Goal: Task Accomplishment & Management: Manage account settings

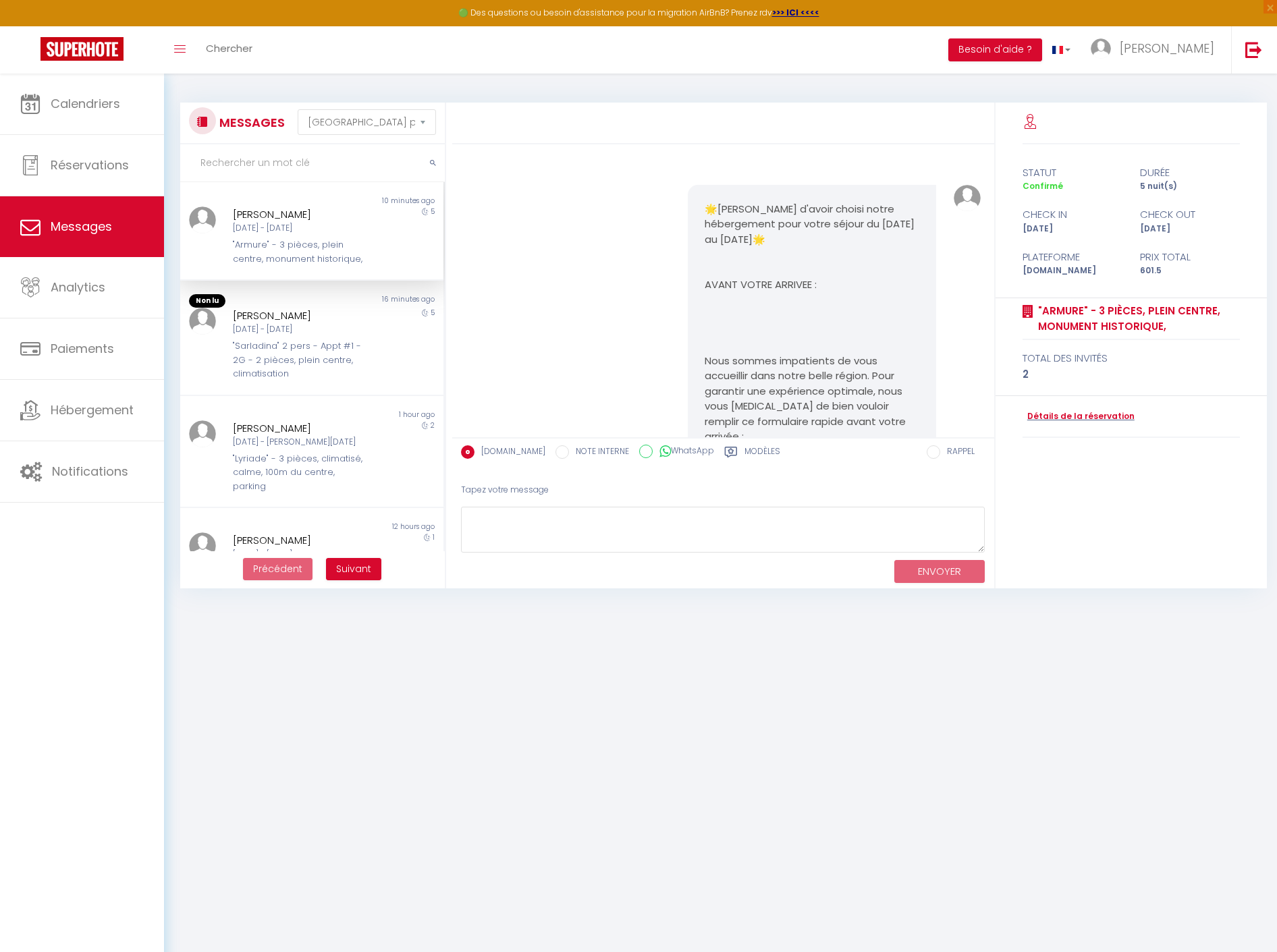
select select "message"
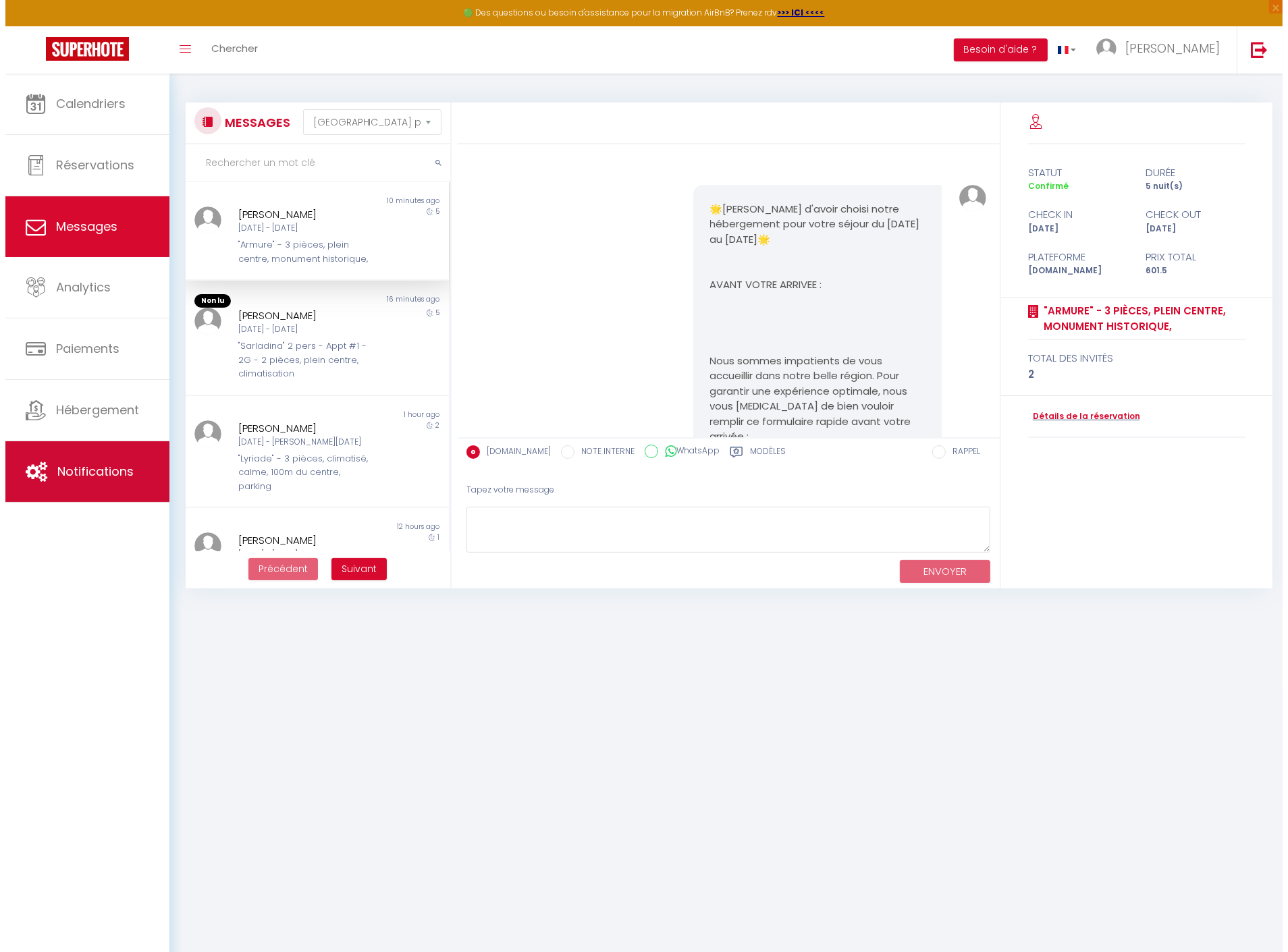
scroll to position [11626, 0]
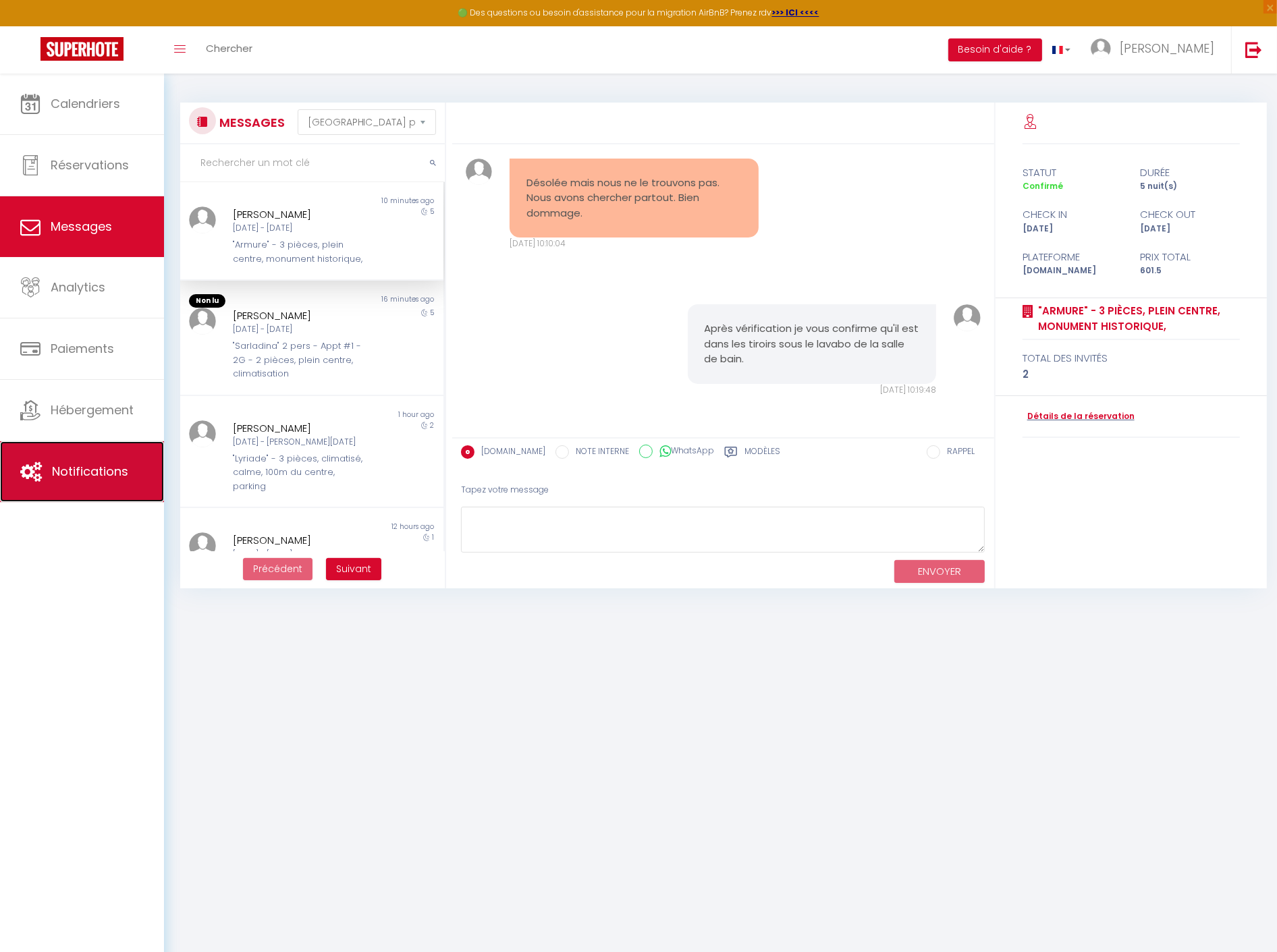
click at [70, 463] on span "Notifications" at bounding box center [90, 471] width 76 height 17
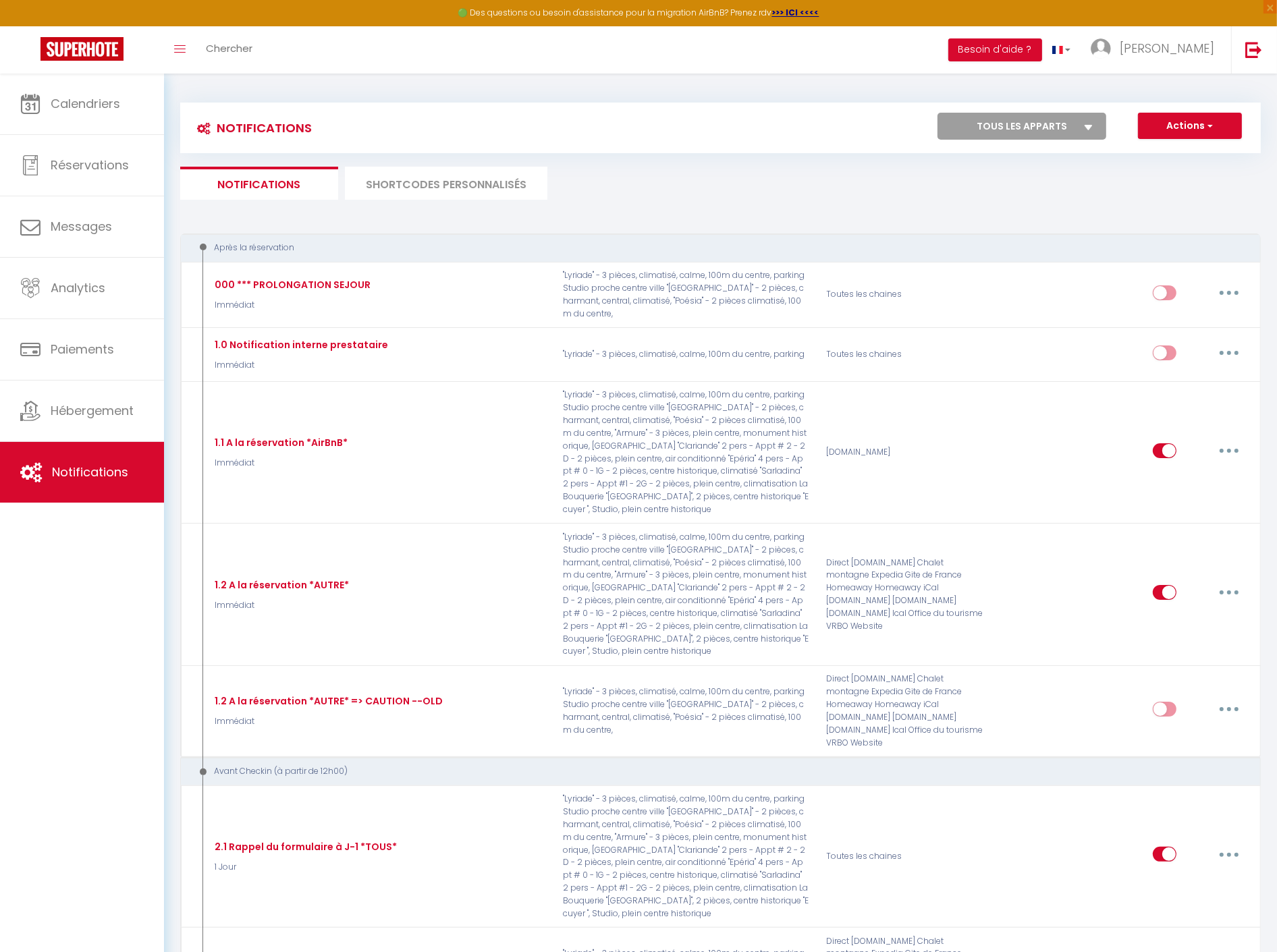
click at [412, 174] on li "SHORTCODES PERSONNALISÉS" at bounding box center [446, 183] width 203 height 33
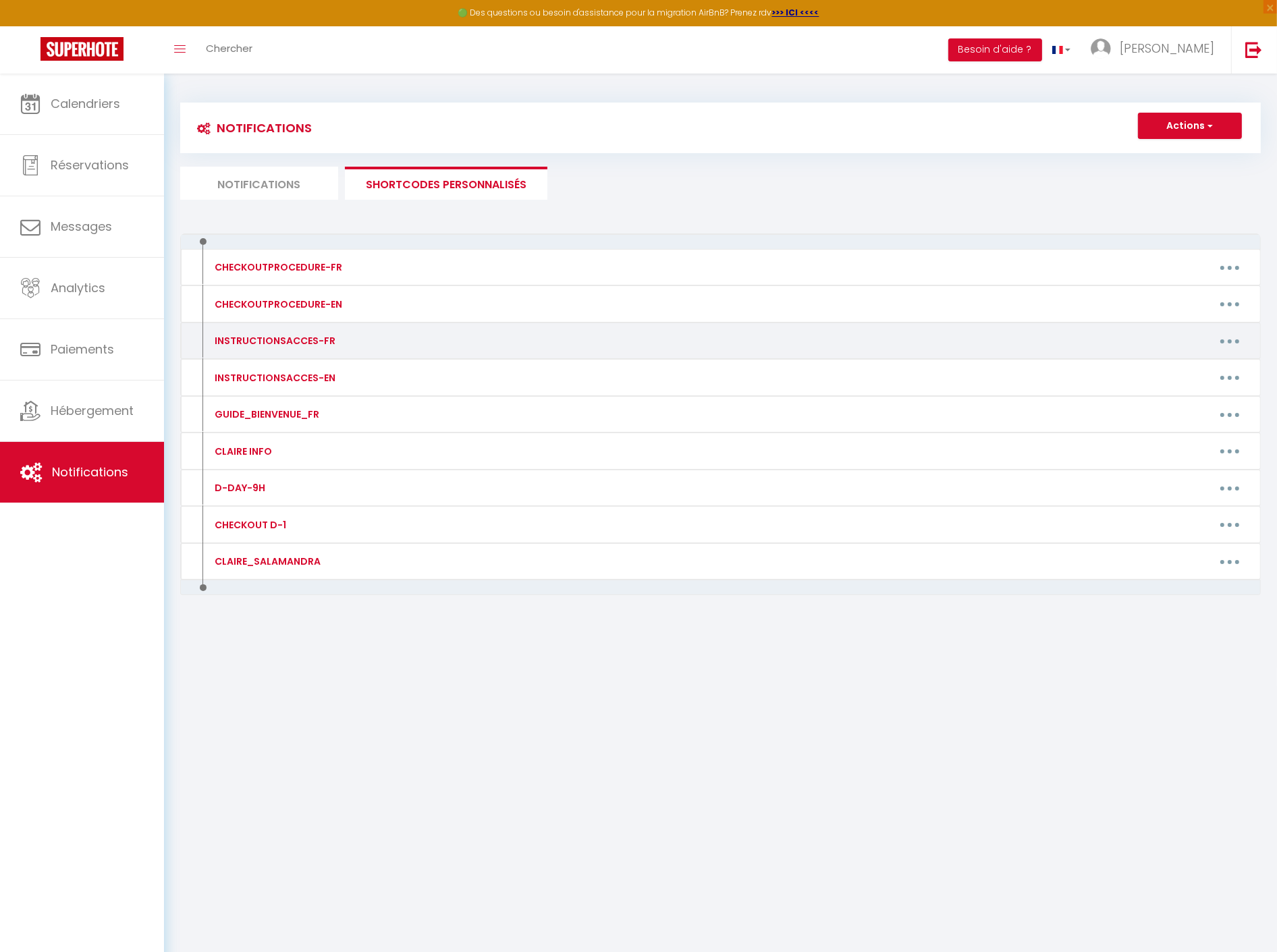
click at [1238, 334] on button "button" at bounding box center [1230, 341] width 38 height 22
click at [1191, 366] on link "Editer" at bounding box center [1194, 372] width 100 height 23
type input "INSTRUCTIONSACCES-FR"
type textarea "🔑🔒 VOS INSTRUCTIONS CHECKIN :"
type textarea "La maison se trouve au [STREET_ADDRESS]. Vous pouvez vous garer devant le garag…"
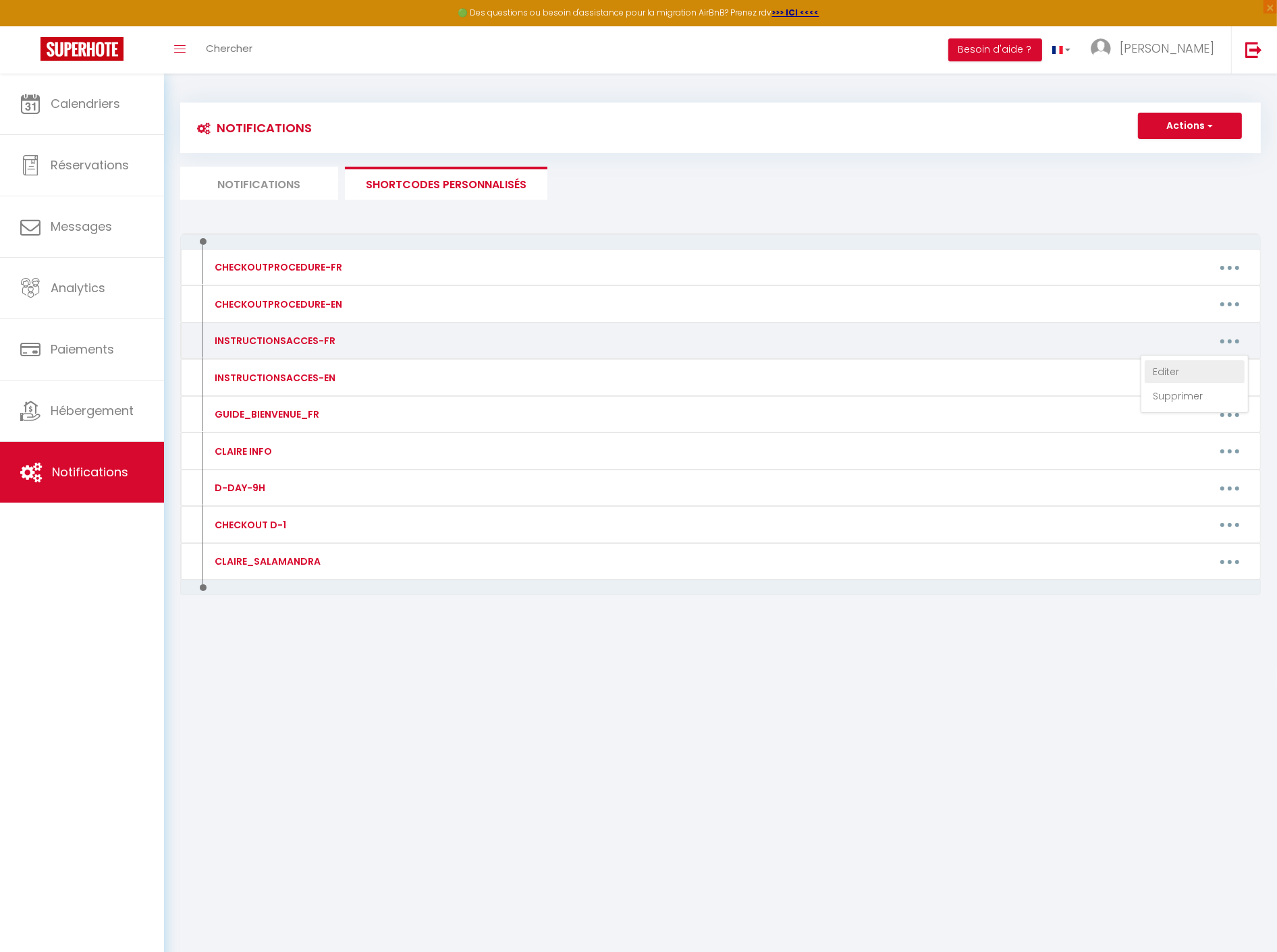
type textarea "1. Rendez-vous au [STREET_ADDRESS][PERSON_NAME]. 2. [GEOGRAPHIC_DATA] à clef si…"
type textarea "1. Rendez-vous au [STREET_ADDRESS]. 2. [GEOGRAPHIC_DATA] à clef située à gauche…"
type textarea "1. Rendez-vous au [STREET_ADDRESS] 2. Entrez le code de la porte de l'immeuble,…"
type textarea "1. Rendez-vous au [STREET_ADDRESS]. 2. Ouvrez la boite à clef #0 située à gauch…"
type textarea "1. Rendez-vous au [STREET_ADDRESS]. 2. [GEOGRAPHIC_DATA] à clef #1 située à gau…"
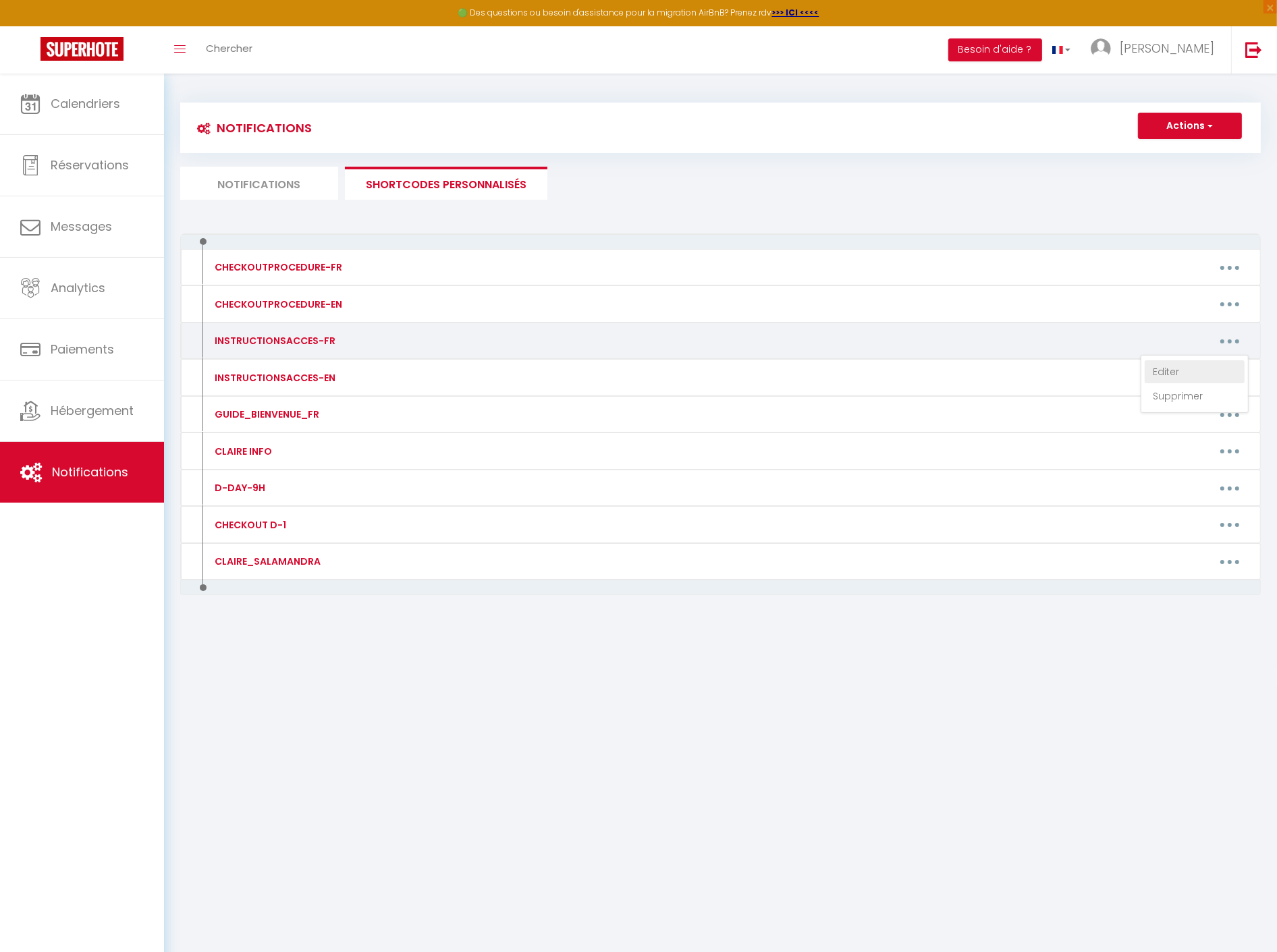
type textarea "1. Rendez-vous au [STREET_ADDRESS]. 2. Ouvrez la boite à clef #2 située à gauch…"
type textarea "1. Rendez-vous au [STREET_ADDRESS] 2. Entrez le code de la porte de l'immeuble,…"
type textarea "1. Rendez-vous au [STREET_ADDRESS]. 2. Entrez le code de la porte de l'immeuble…"
type textarea "1. Rendez-vous au [STREET_ADDRESS] 2. Vous trouverez la clef dans une boîte séc…"
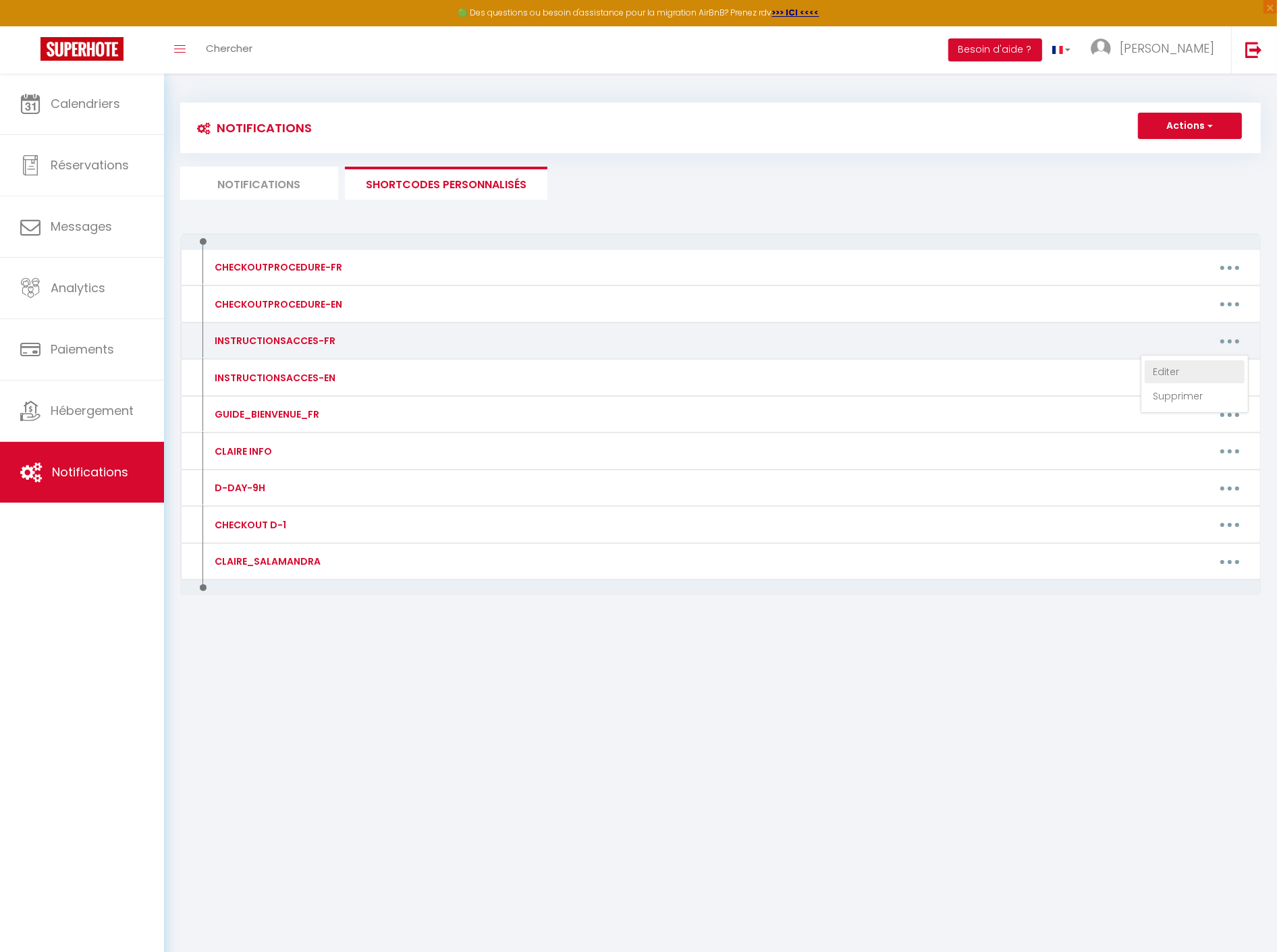
type textarea "1. Rendez-vous au [STREET_ADDRESS]. 2. Entrez le code de la porte de l'immeuble…"
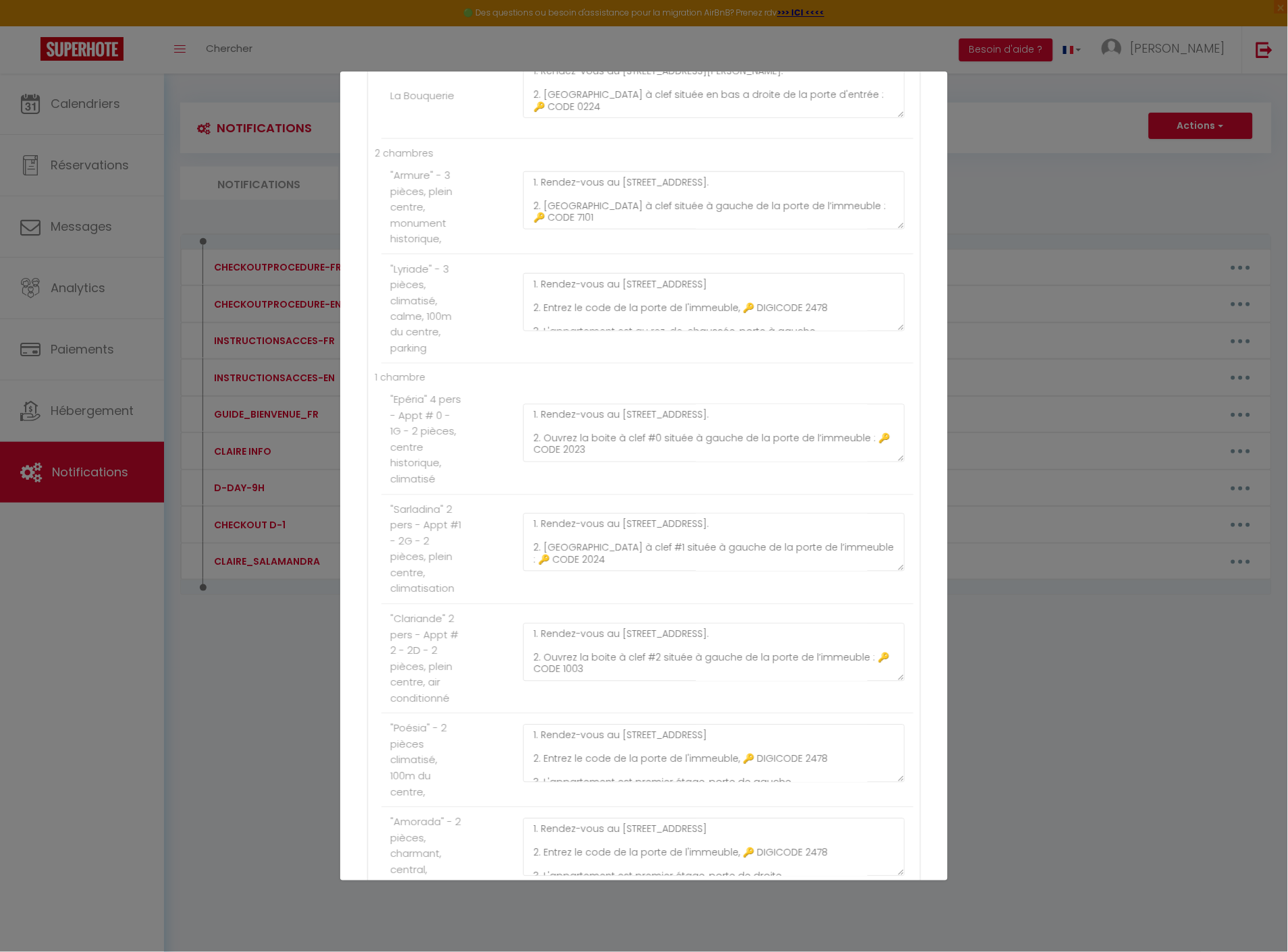
scroll to position [524, 0]
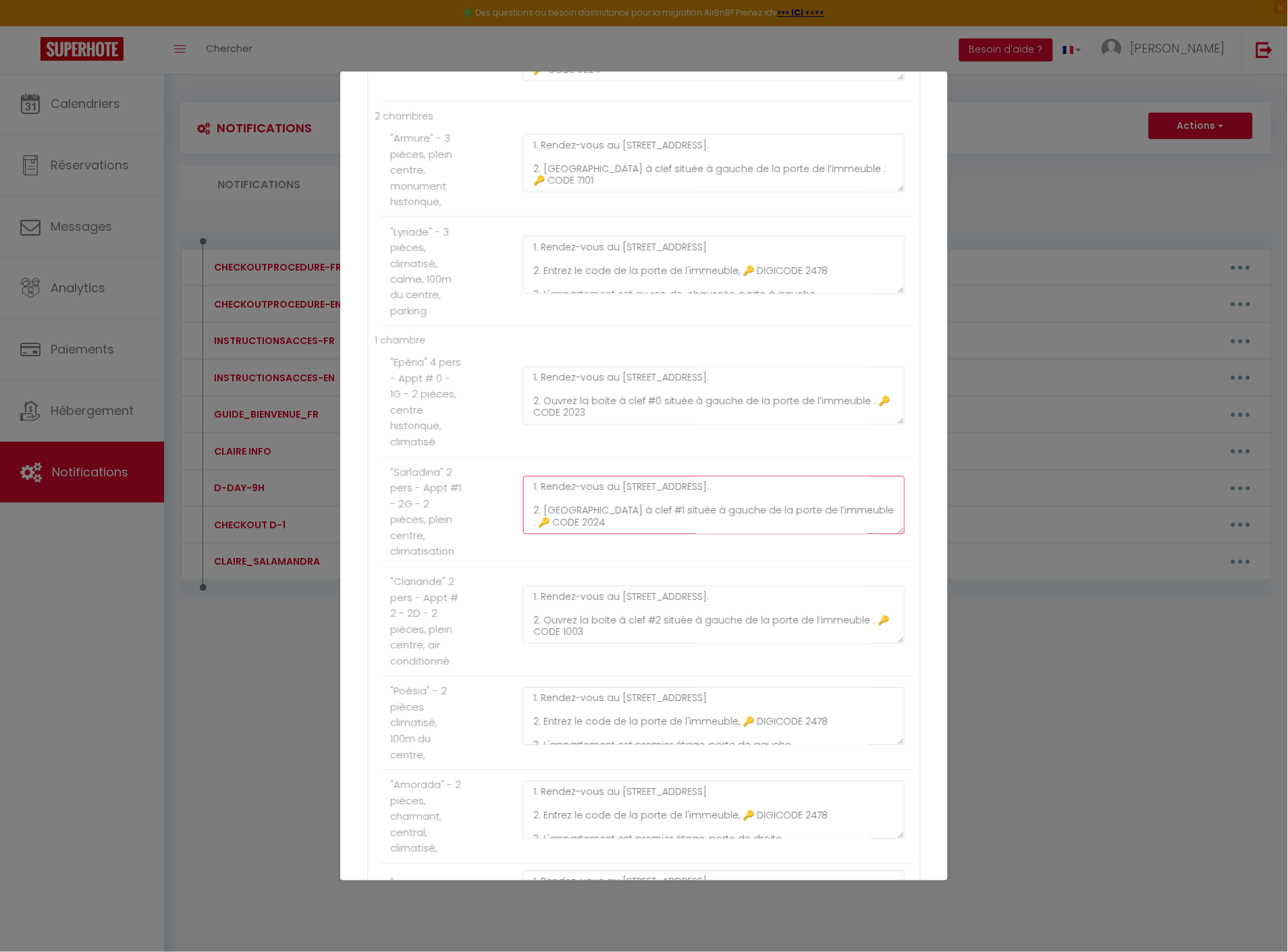
click at [886, 535] on textarea "1. Rendez-vous au [STREET_ADDRESS]. 2. [GEOGRAPHIC_DATA] à clef #1 située à gau…" at bounding box center [713, 505] width 381 height 58
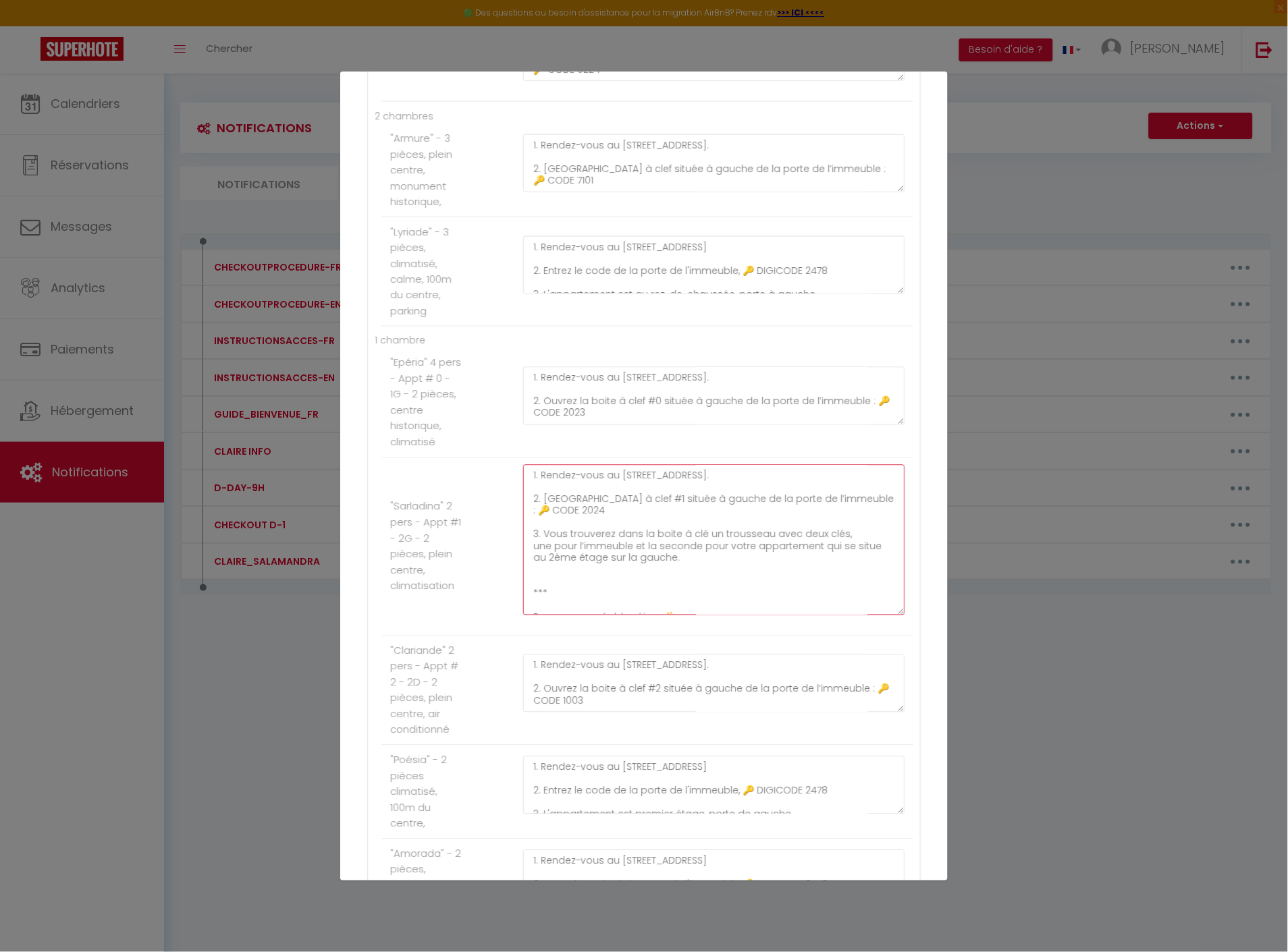
drag, startPoint x: 887, startPoint y: 546, endPoint x: 878, endPoint y: 638, distance: 92.4
click at [878, 629] on div "1. Rendez-vous au [STREET_ADDRESS]. 2. [GEOGRAPHIC_DATA] à clef #1 située à gau…" at bounding box center [714, 546] width 399 height 164
click at [602, 525] on textarea "1. Rendez-vous au [STREET_ADDRESS]. 2. [GEOGRAPHIC_DATA] à clef #1 située à gau…" at bounding box center [713, 540] width 381 height 151
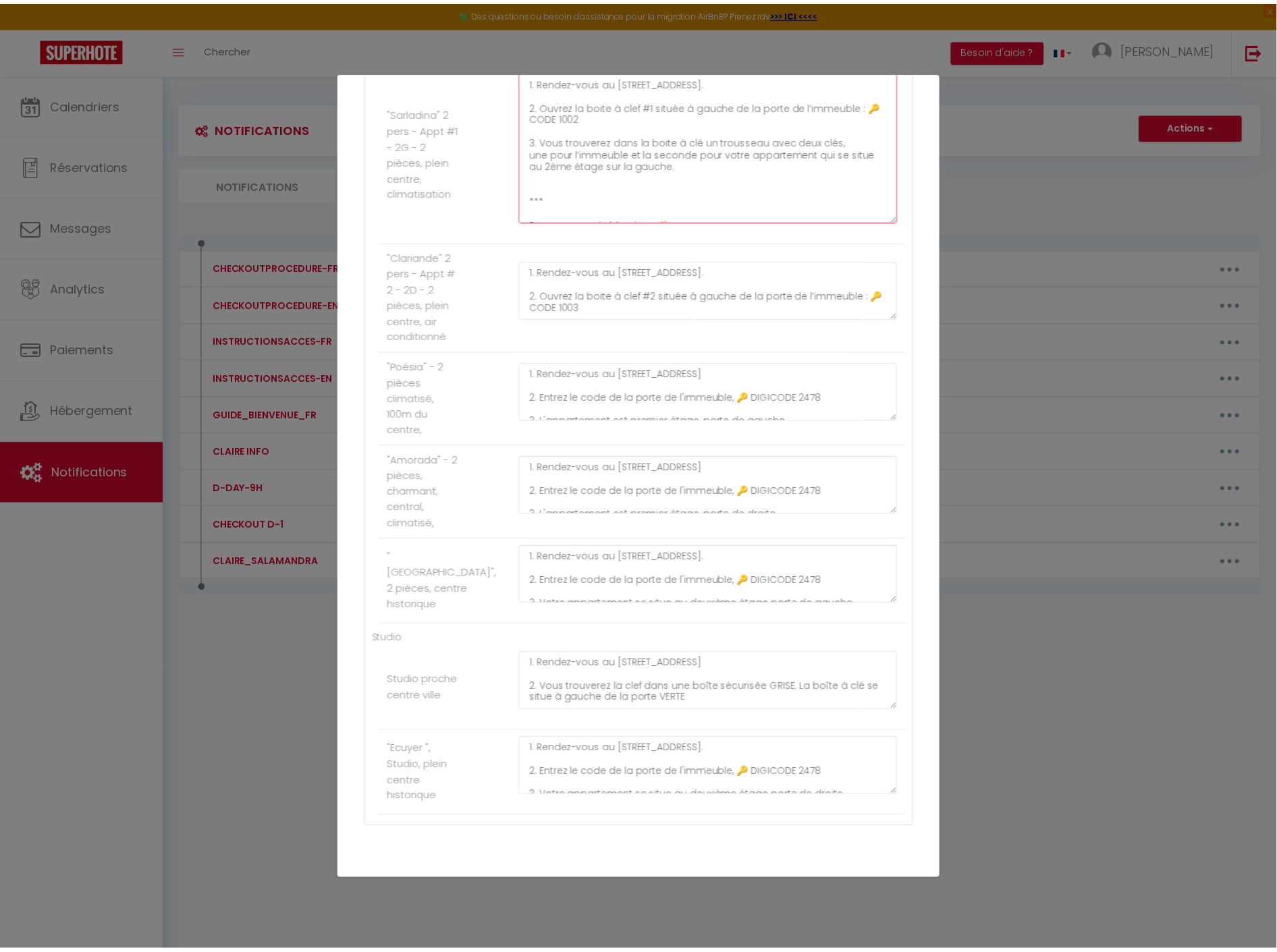
scroll to position [993, 0]
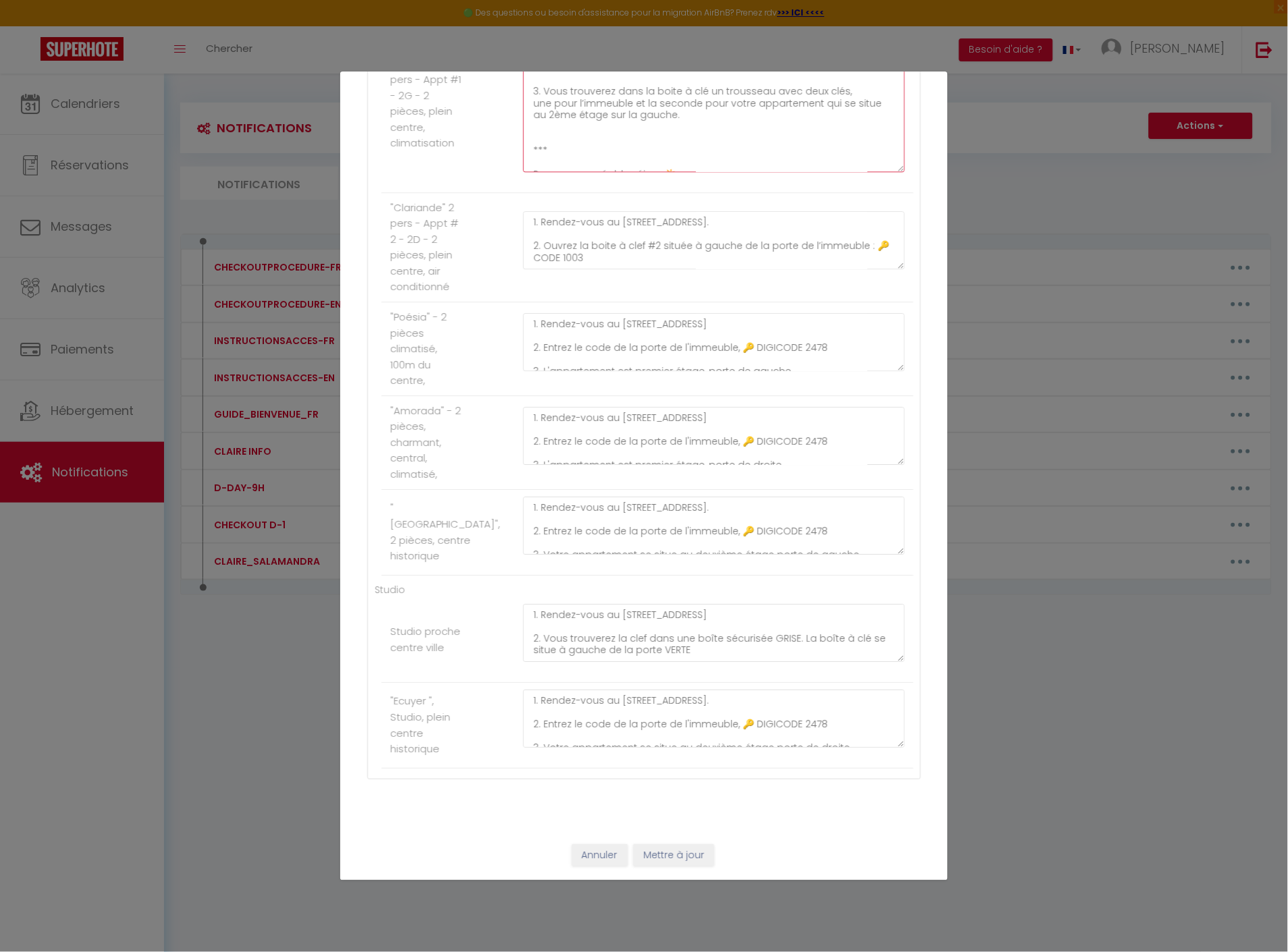
type textarea "1. Rendez-vous au [STREET_ADDRESS]. 2. Ouvrez la boite à clef #1 située à gauch…"
click at [656, 865] on button "Mettre à jour" at bounding box center [673, 856] width 81 height 23
